Goal: Submit feedback/report problem: Submit feedback/report problem

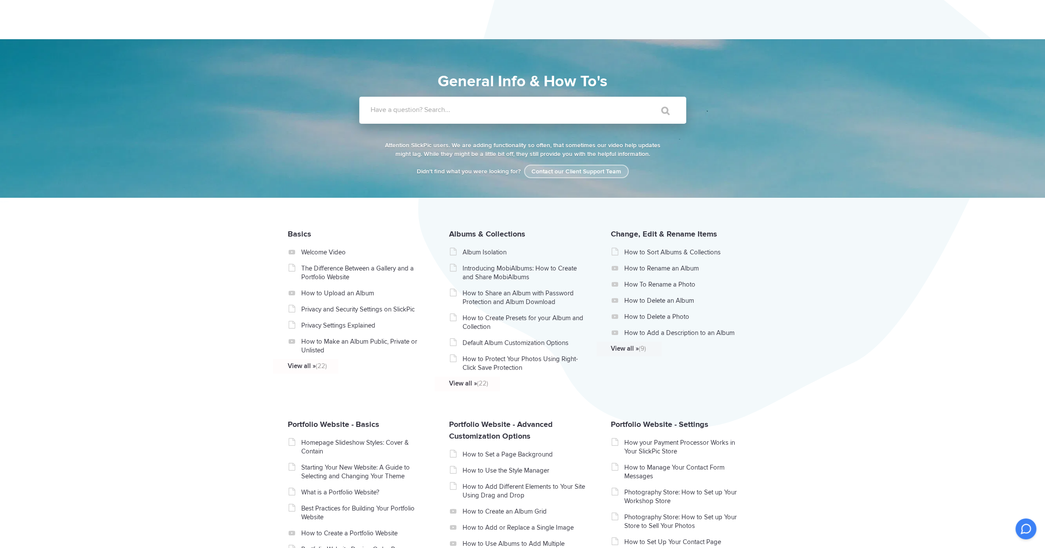
click at [582, 174] on link "Contact our Client Support Team" at bounding box center [576, 172] width 105 height 14
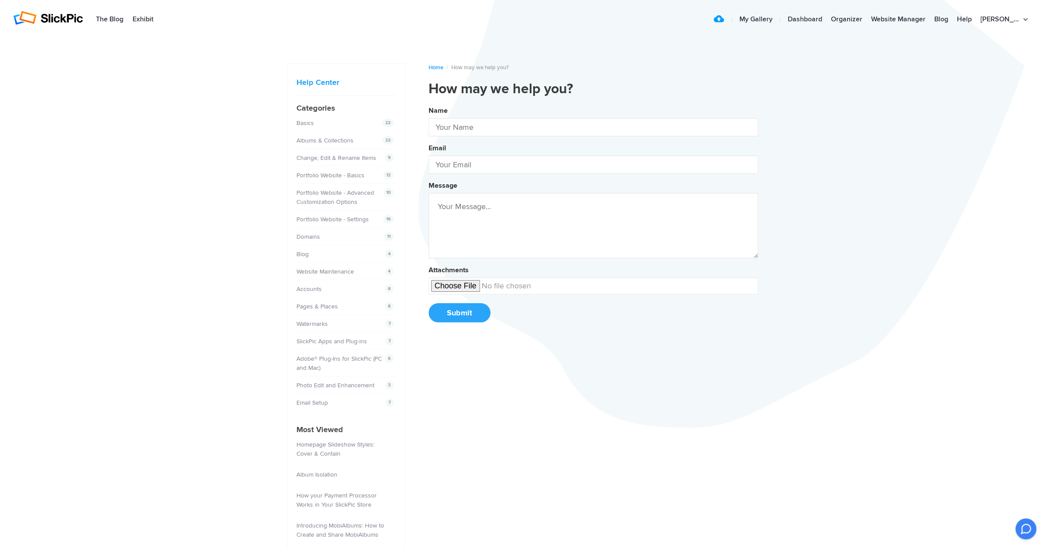
type input "[PERSON_NAME]"
type input "[EMAIL_ADDRESS][DOMAIN_NAME]"
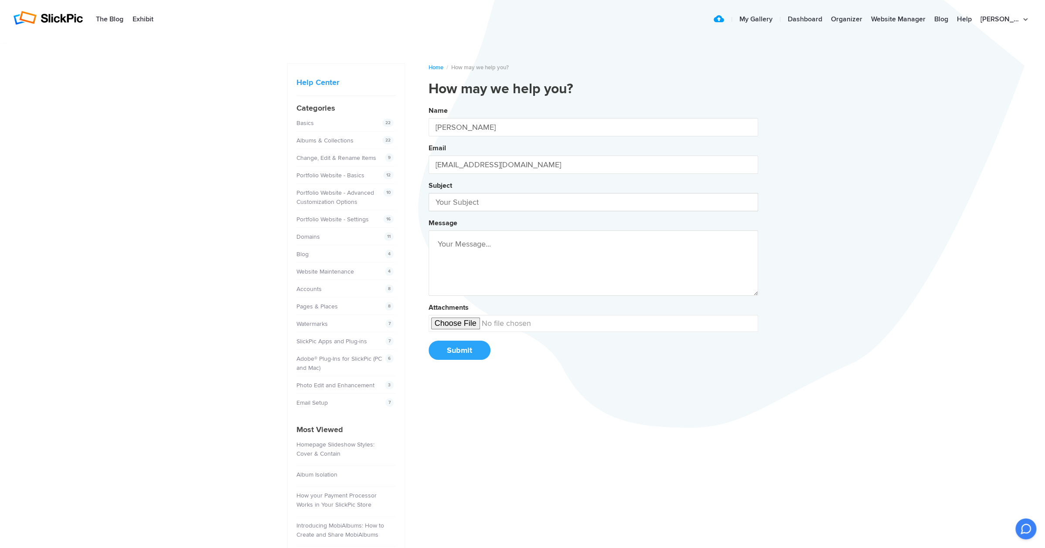
click at [496, 202] on input "text" at bounding box center [594, 202] width 330 height 18
click at [429, 103] on button "Name [PERSON_NAME] Email [EMAIL_ADDRESS][DOMAIN_NAME] Subject copiable Message …" at bounding box center [594, 236] width 330 height 266
click at [429, 103] on button "Name [PERSON_NAME] Email [EMAIL_ADDRESS][DOMAIN_NAME] Subject copiable bio Mess…" at bounding box center [594, 236] width 330 height 266
type input "copiable bio pages?"
click at [550, 247] on textarea at bounding box center [594, 263] width 330 height 65
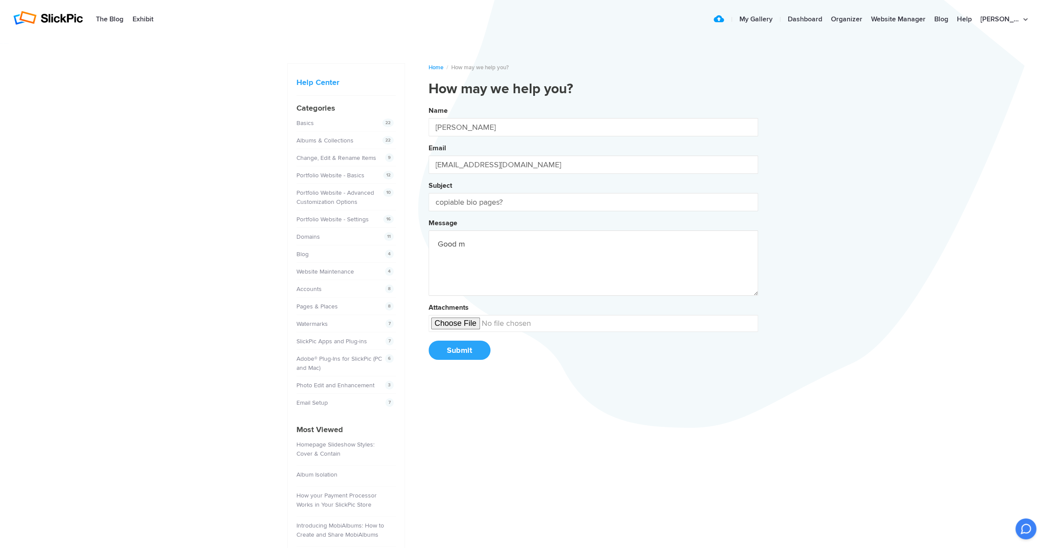
click at [429, 103] on button "Name [PERSON_NAME] Email [EMAIL_ADDRESS][DOMAIN_NAME] Subject copiable bio page…" at bounding box center [594, 236] width 330 height 266
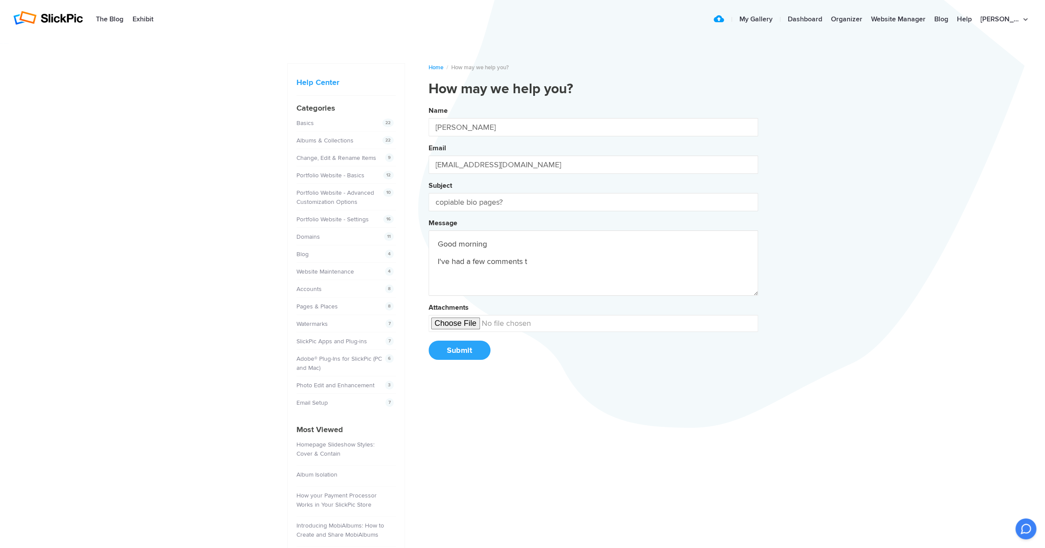
click at [429, 103] on button "Name [PERSON_NAME] Email [EMAIL_ADDRESS][DOMAIN_NAME] Subject copiable bio page…" at bounding box center [594, 236] width 330 height 266
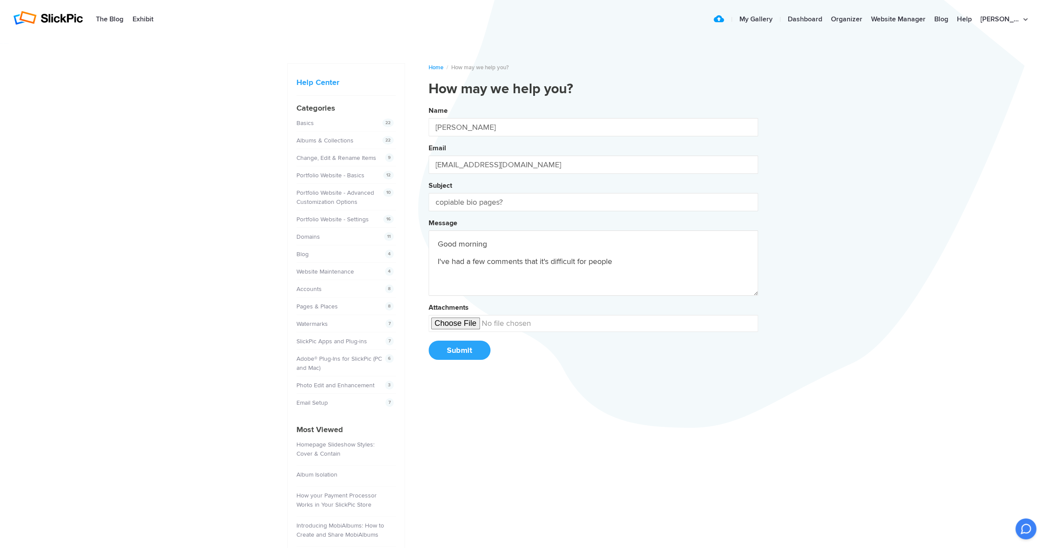
click at [429, 103] on button "Name [PERSON_NAME] Email [EMAIL_ADDRESS][DOMAIN_NAME] Subject copiable bio page…" at bounding box center [594, 236] width 330 height 266
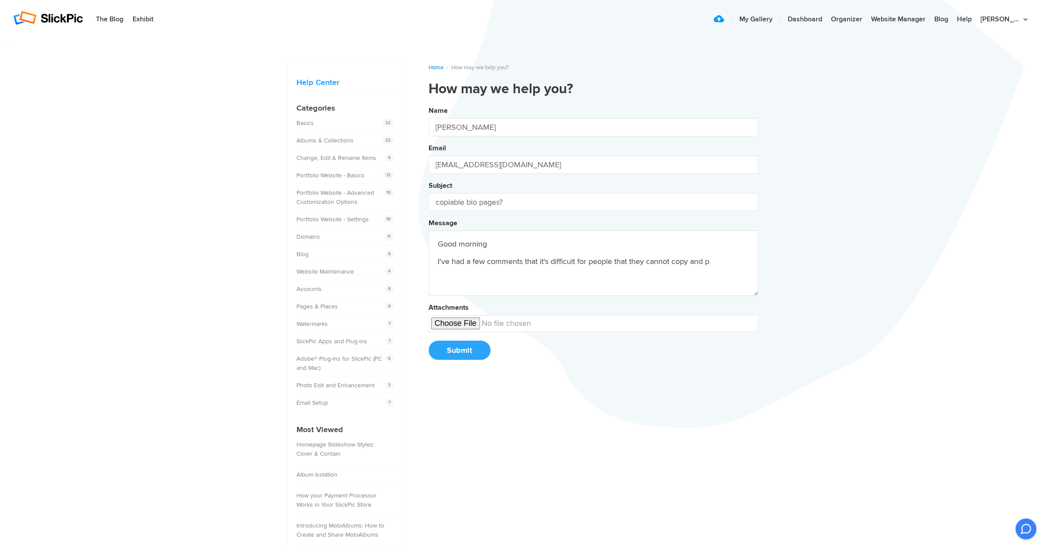
click at [429, 103] on button "Name [PERSON_NAME] Email [EMAIL_ADDRESS][DOMAIN_NAME] Subject copiable bio page…" at bounding box center [594, 236] width 330 height 266
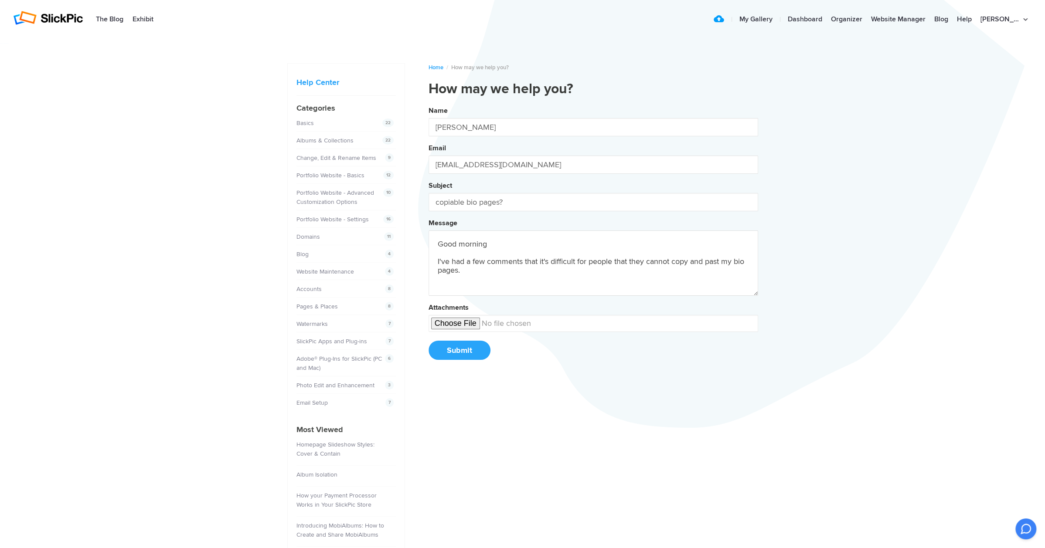
click at [429, 103] on button "Name [PERSON_NAME] Email [EMAIL_ADDRESS][DOMAIN_NAME] Subject copiable bio page…" at bounding box center [594, 236] width 330 height 266
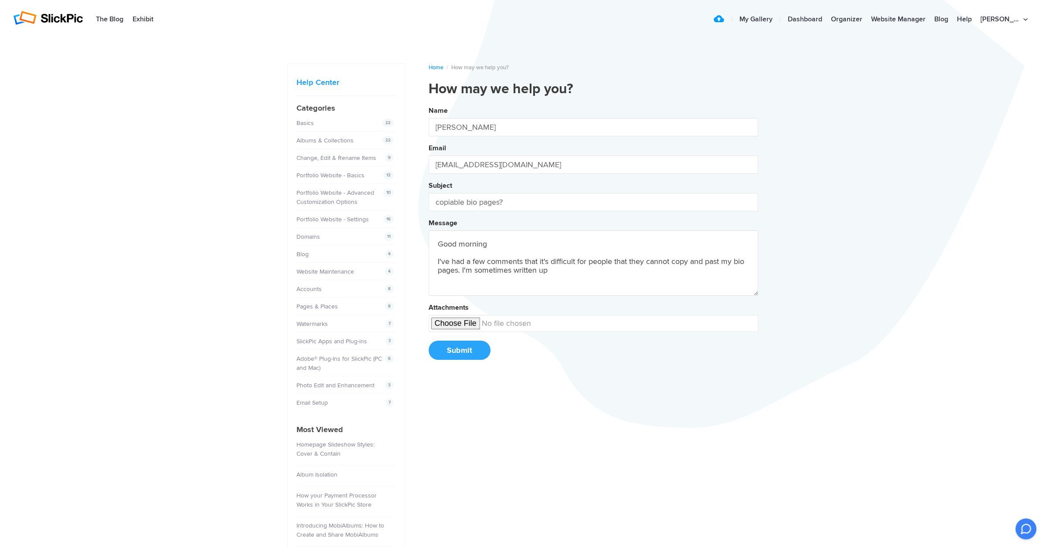
click at [429, 103] on button "Name [PERSON_NAME] Email [EMAIL_ADDRESS][DOMAIN_NAME] Subject copiable bio page…" at bounding box center [594, 236] width 330 height 266
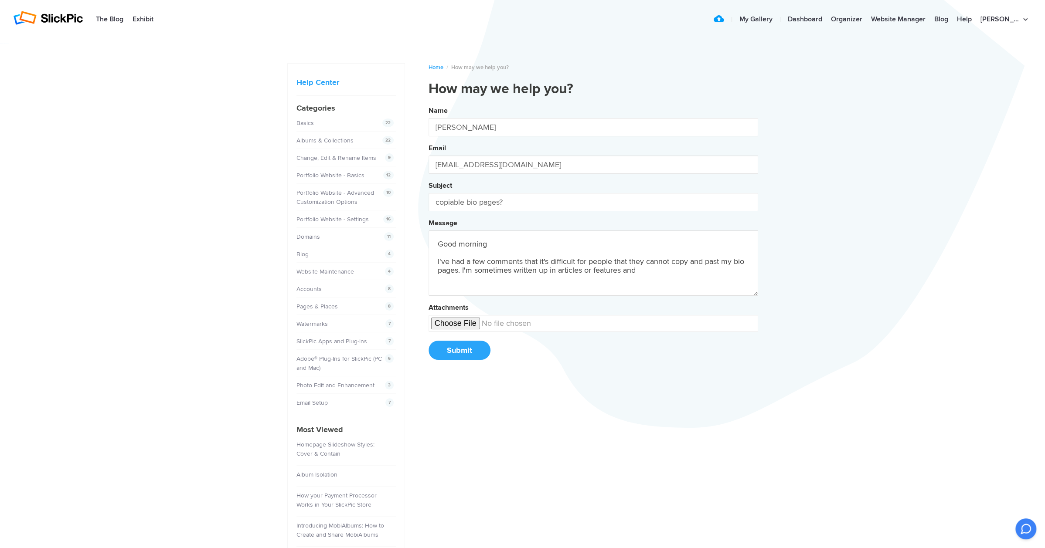
click at [429, 103] on button "Name [PERSON_NAME] Email [EMAIL_ADDRESS][DOMAIN_NAME] Subject copiable bio page…" at bounding box center [594, 236] width 330 height 266
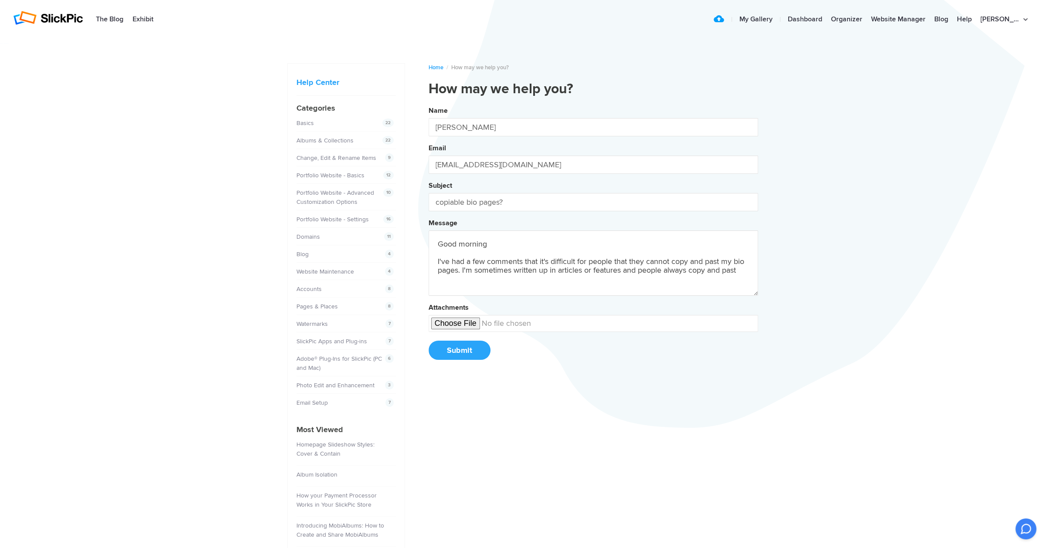
click at [429, 103] on button "Name [PERSON_NAME] Email [EMAIL_ADDRESS][DOMAIN_NAME] Subject copiable bio page…" at bounding box center [594, 236] width 330 height 266
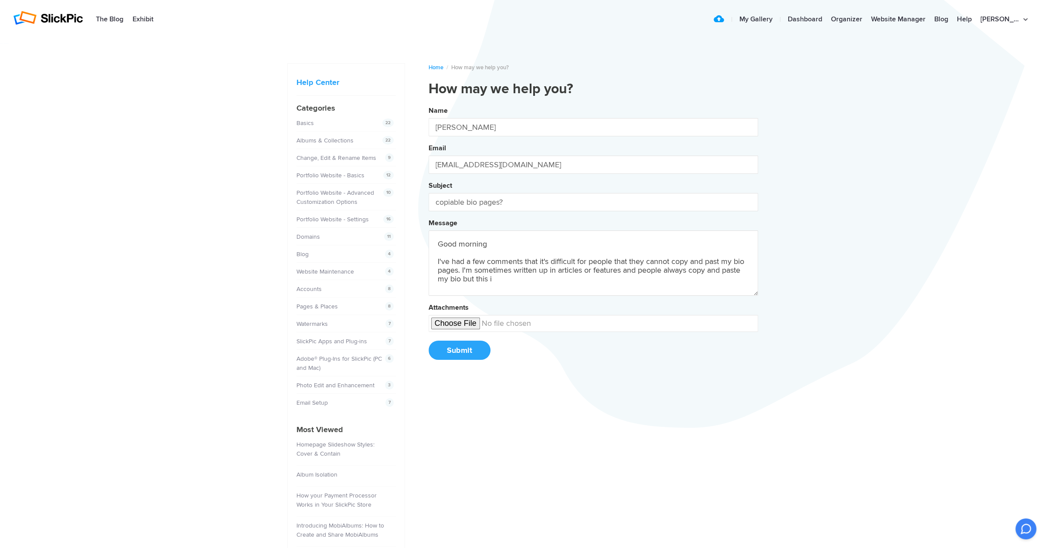
click at [429, 103] on button "Name [PERSON_NAME] Email [EMAIL_ADDRESS][DOMAIN_NAME] Subject copiable bio page…" at bounding box center [594, 236] width 330 height 266
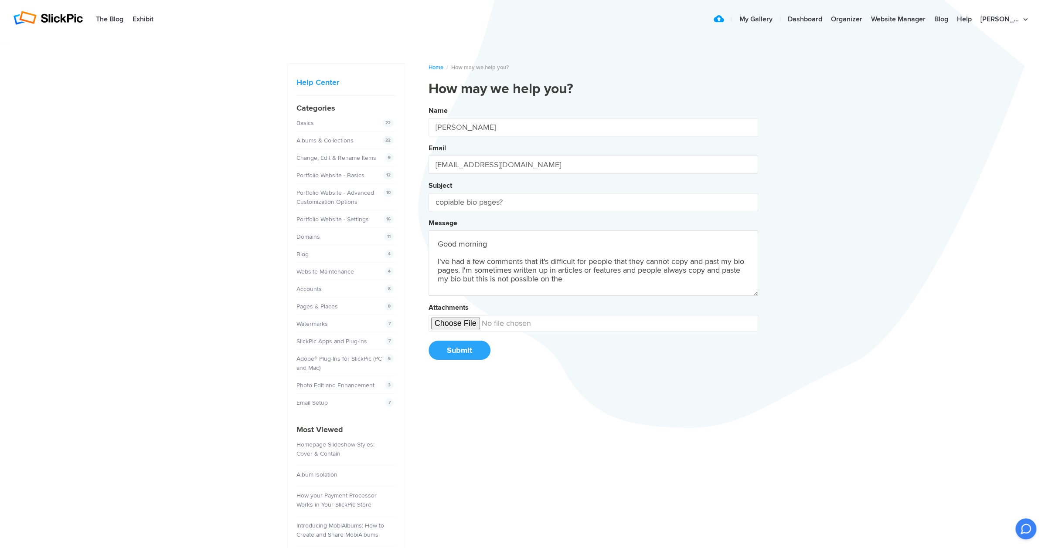
click at [429, 103] on button "Name [PERSON_NAME] Email [EMAIL_ADDRESS][DOMAIN_NAME] Subject copiable bio page…" at bounding box center [594, 236] width 330 height 266
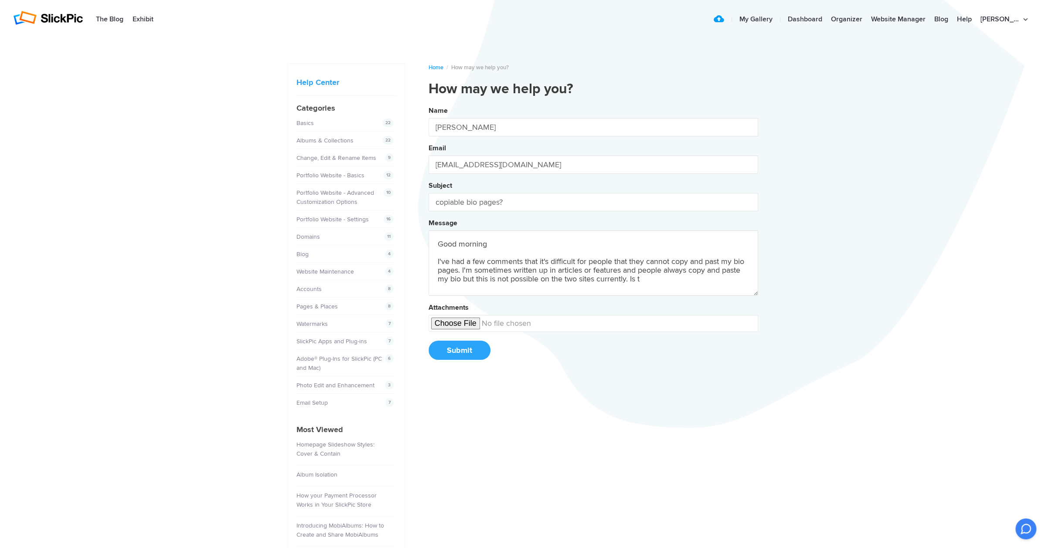
click at [429, 103] on button "Name [PERSON_NAME] Email [EMAIL_ADDRESS][DOMAIN_NAME] Subject copiable bio page…" at bounding box center [594, 236] width 330 height 266
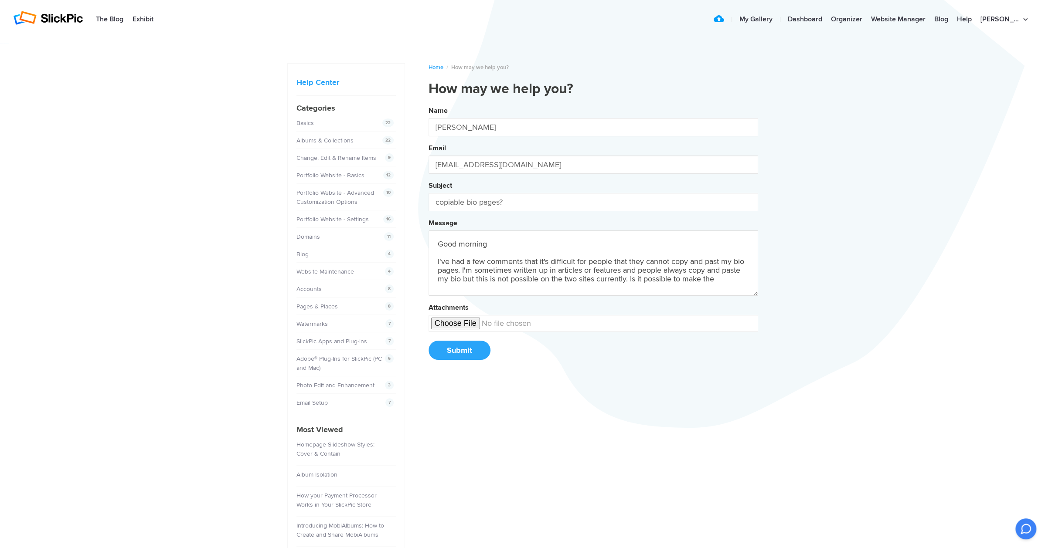
click at [429, 103] on button "Name [PERSON_NAME] Email [EMAIL_ADDRESS][DOMAIN_NAME] Subject copiable bio page…" at bounding box center [594, 236] width 330 height 266
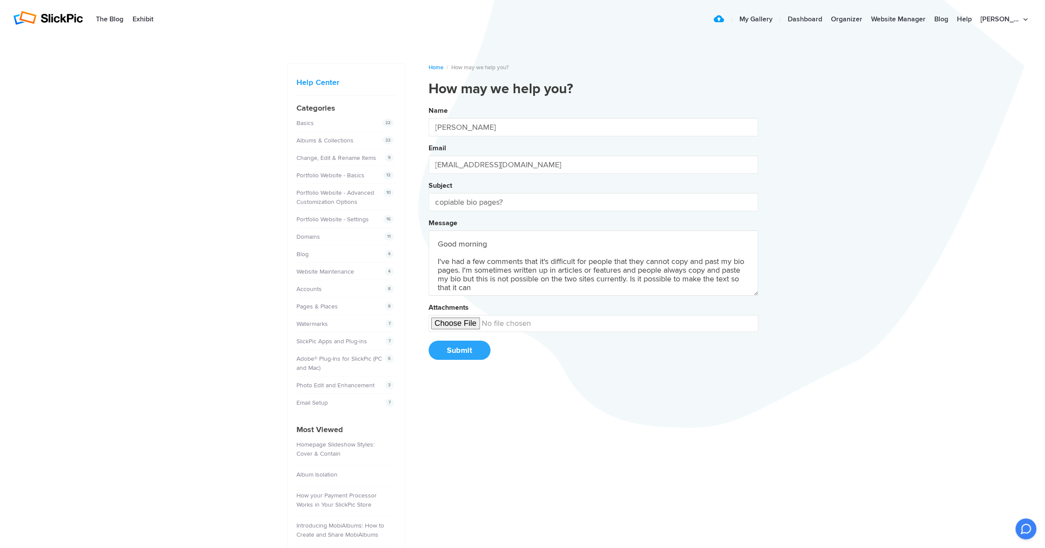
click at [429, 103] on button "Name [PERSON_NAME] Email [EMAIL_ADDRESS][DOMAIN_NAME] Subject copiable bio page…" at bounding box center [594, 236] width 330 height 266
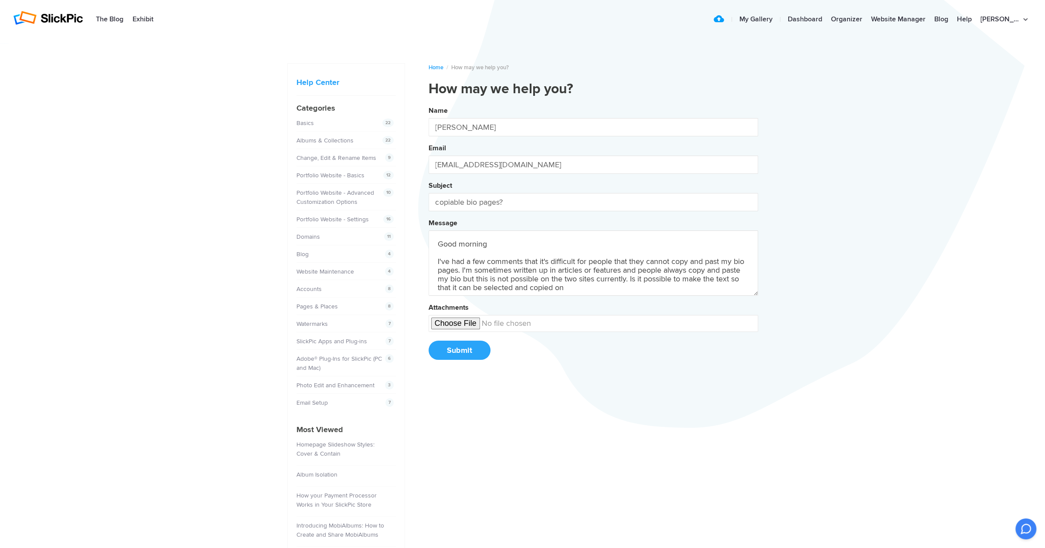
click at [429, 103] on button "Name [PERSON_NAME] Email [EMAIL_ADDRESS][DOMAIN_NAME] Subject copiable bio page…" at bounding box center [594, 236] width 330 height 266
type textarea "Good morning I've had a few comments that it's difficult for people that they c…"
drag, startPoint x: 588, startPoint y: 463, endPoint x: 417, endPoint y: 392, distance: 185.3
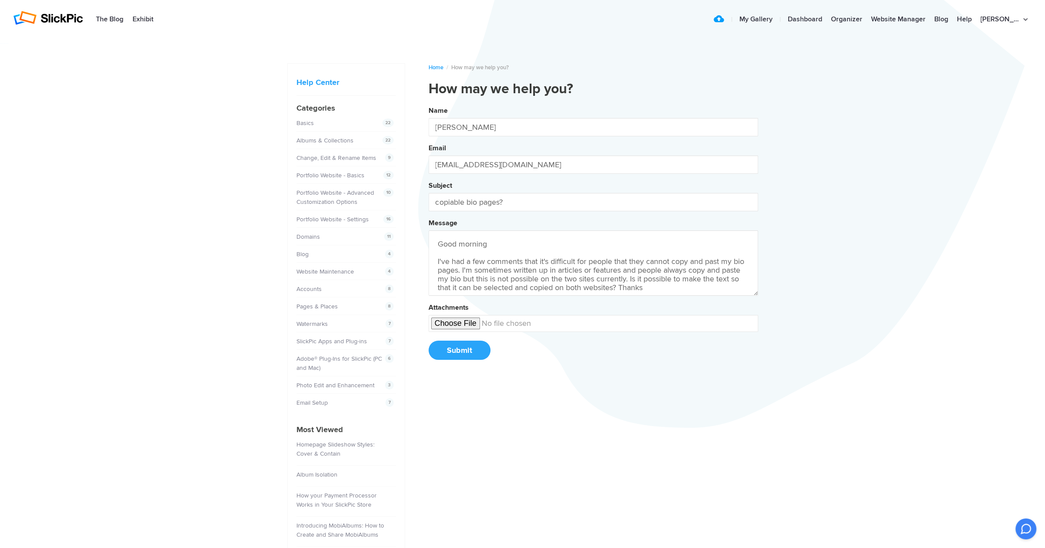
click at [587, 463] on div "Home / How may we help you? How may we help you? Name [PERSON_NAME] Email [EMAI…" at bounding box center [522, 335] width 471 height 571
click at [457, 349] on button "Submit" at bounding box center [460, 350] width 62 height 19
